Goal: Task Accomplishment & Management: Manage account settings

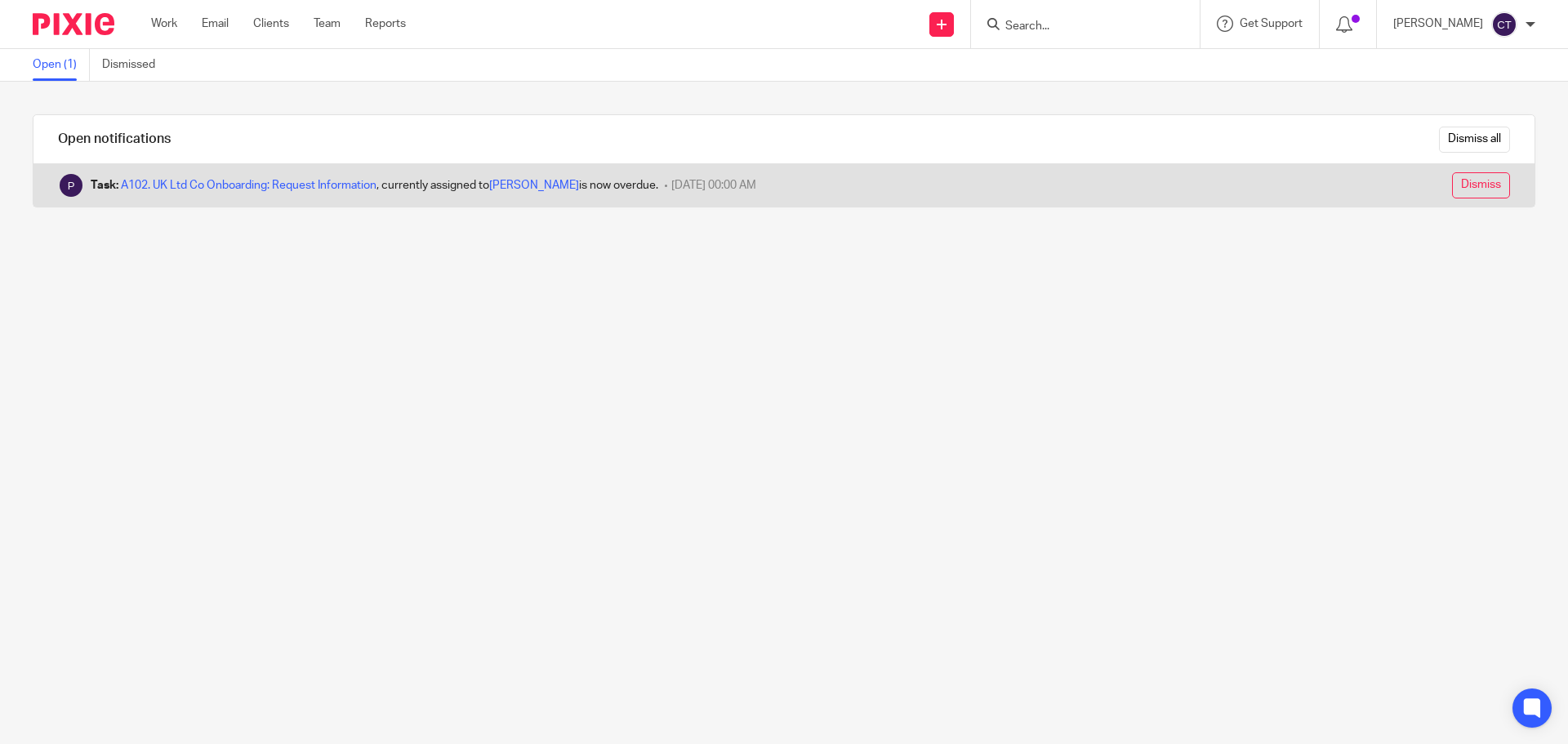
click at [1452, 177] on input "Dismiss" at bounding box center [1481, 185] width 58 height 26
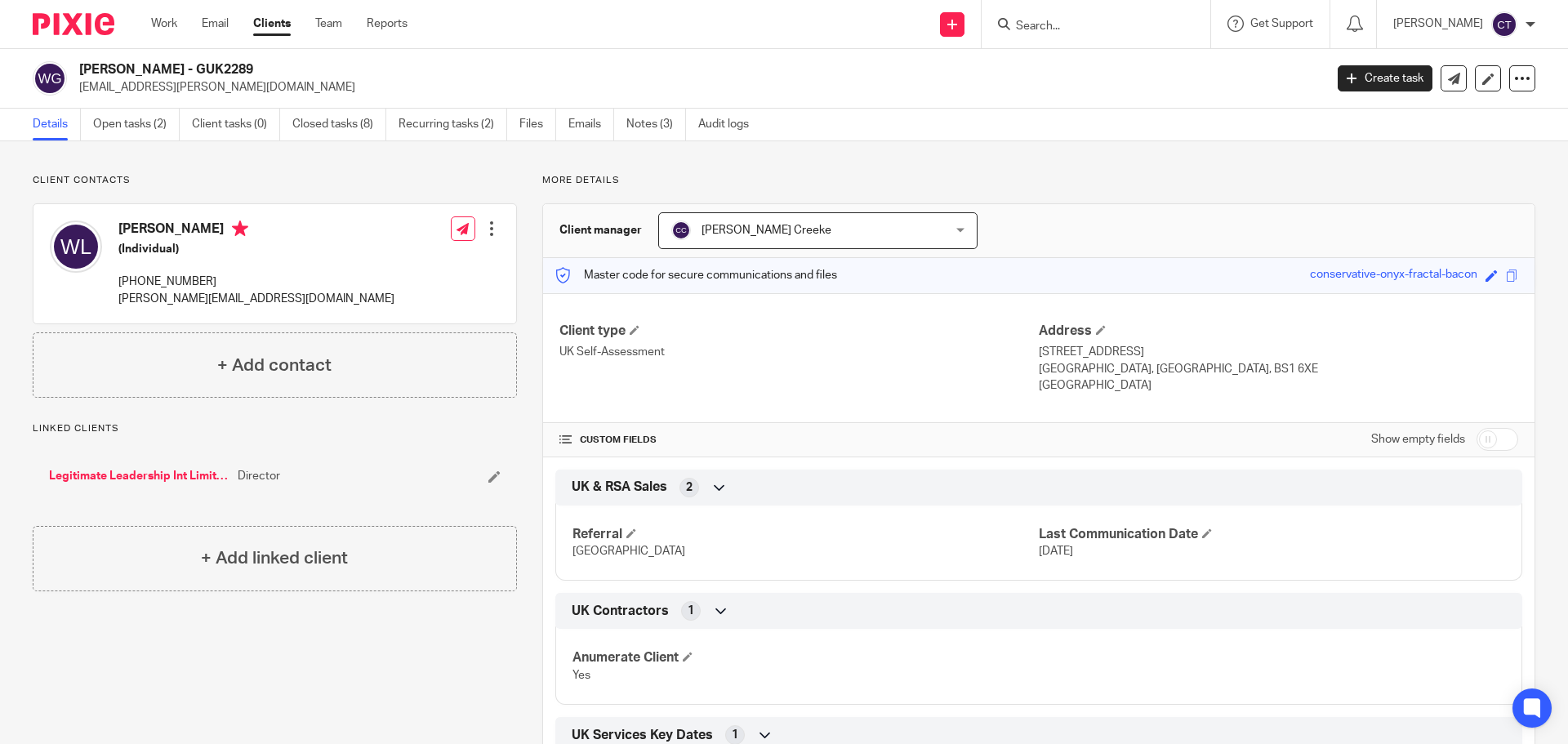
drag, startPoint x: 203, startPoint y: 70, endPoint x: 80, endPoint y: 71, distance: 123.0
click at [80, 71] on h2 "[PERSON_NAME] - GUK2289" at bounding box center [573, 70] width 988 height 17
